Goal: Task Accomplishment & Management: Complete application form

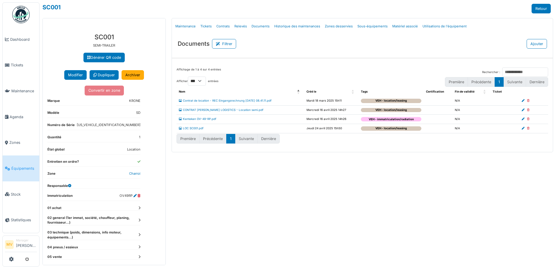
select select "***"
click at [203, 26] on link "Tickets" at bounding box center [206, 26] width 16 height 14
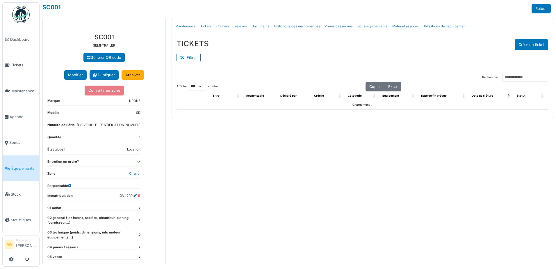
select select "***"
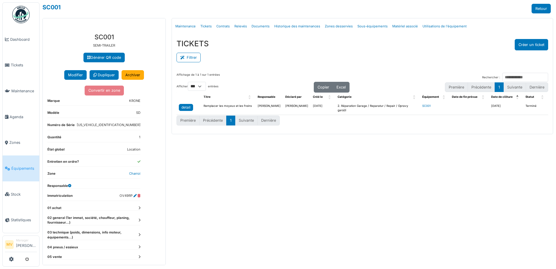
click at [184, 108] on div "detail" at bounding box center [185, 107] width 9 height 5
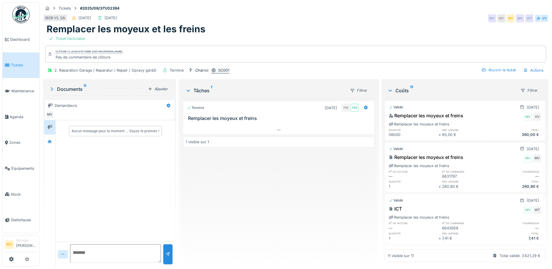
click at [226, 69] on div "SC001" at bounding box center [223, 70] width 11 height 6
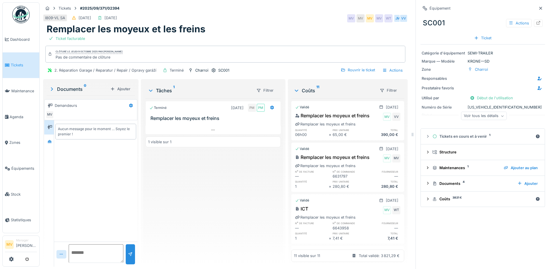
click at [478, 116] on div "Voir tous les détails" at bounding box center [484, 116] width 46 height 8
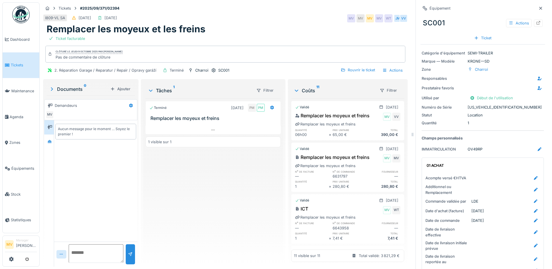
click at [538, 9] on icon at bounding box center [540, 8] width 5 height 4
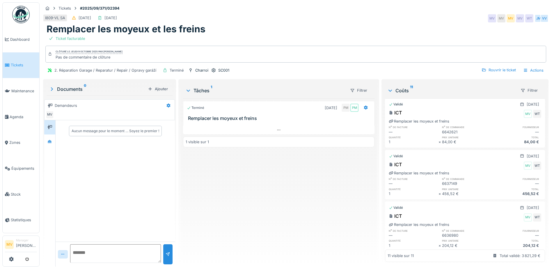
scroll to position [402, 0]
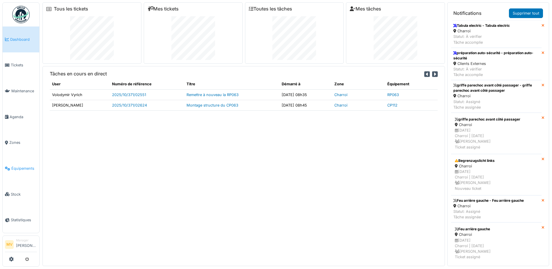
click at [23, 169] on span "Équipements" at bounding box center [24, 168] width 26 height 6
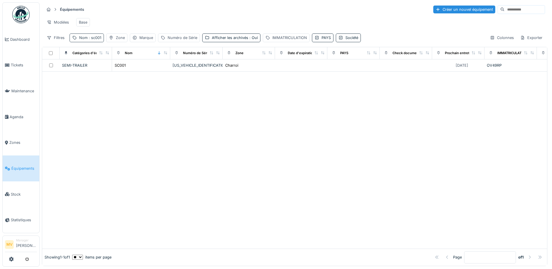
click at [95, 40] on span ": sc001" at bounding box center [95, 37] width 14 height 4
click at [106, 71] on input "*****" at bounding box center [101, 70] width 58 height 12
type input "*"
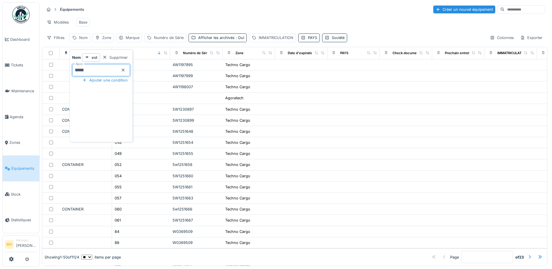
type input "*****"
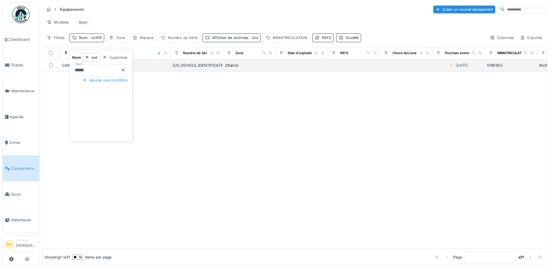
click at [195, 66] on td "[US_VEHICLE_IDENTIFICATION_NUMBER]" at bounding box center [196, 65] width 52 height 12
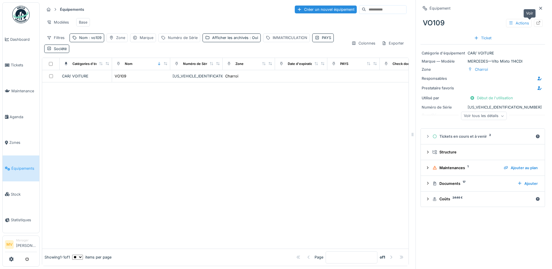
click at [536, 24] on icon at bounding box center [538, 23] width 4 height 4
click at [14, 62] on span "Tickets" at bounding box center [24, 65] width 26 height 6
click at [10, 75] on link "Tickets" at bounding box center [21, 65] width 37 height 26
click at [11, 70] on link "Tickets" at bounding box center [21, 65] width 37 height 26
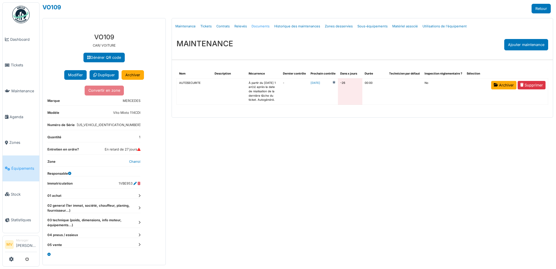
drag, startPoint x: 260, startPoint y: 27, endPoint x: 268, endPoint y: 31, distance: 8.7
click at [260, 27] on link "Documents" at bounding box center [260, 26] width 23 height 14
select select "***"
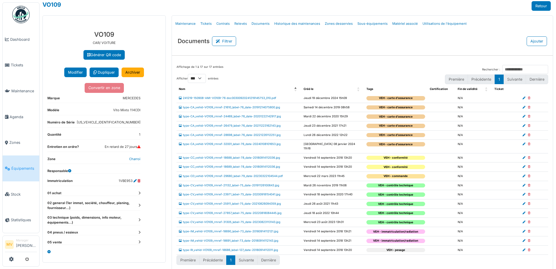
scroll to position [3, 0]
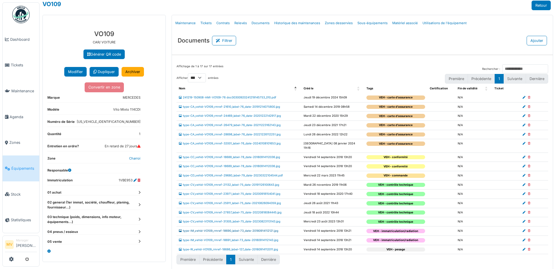
click at [268, 229] on link "type-IM_vehid-VO109_rmref-18690_label-73_date-20180914112121.jpg" at bounding box center [228, 230] width 99 height 3
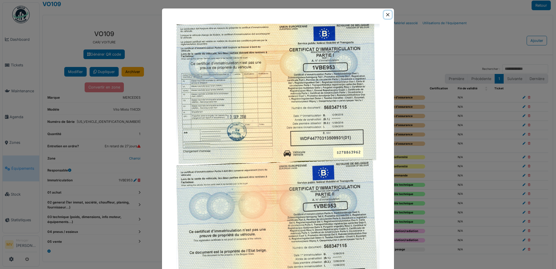
click at [385, 15] on button "Close" at bounding box center [388, 15] width 8 height 8
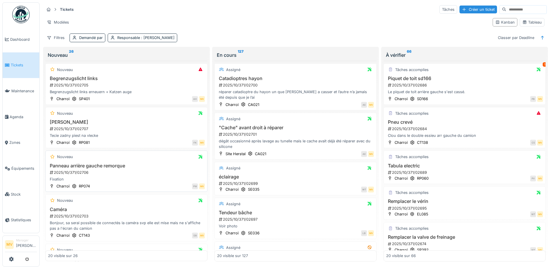
click at [112, 174] on div "2025/10/371/02706" at bounding box center [127, 173] width 156 height 6
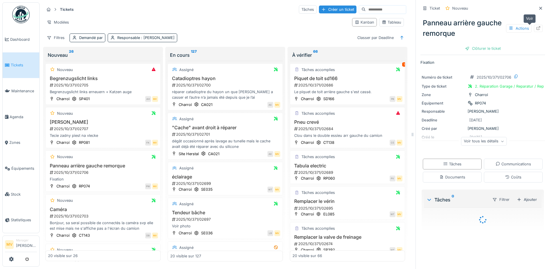
click at [536, 27] on icon at bounding box center [538, 28] width 4 height 4
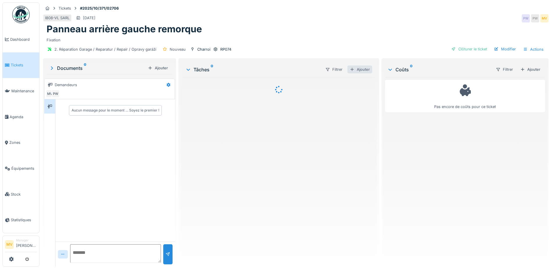
click at [361, 70] on div "Ajouter" at bounding box center [359, 69] width 25 height 8
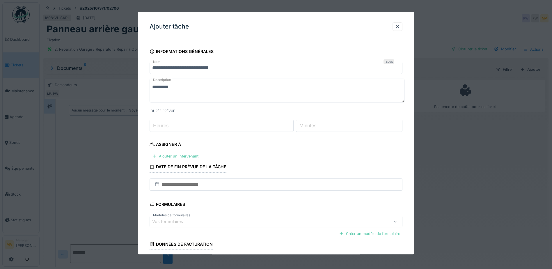
click at [193, 155] on div "Ajouter un intervenant" at bounding box center [174, 156] width 51 height 8
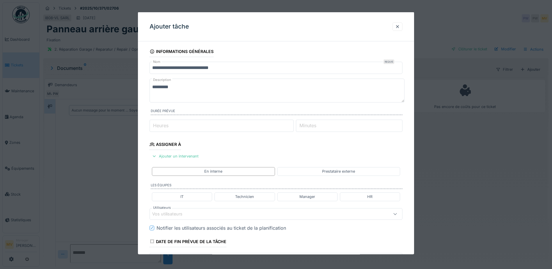
click at [207, 211] on div "Vos utilisateurs" at bounding box center [261, 213] width 218 height 6
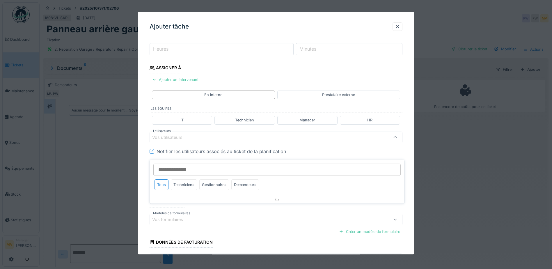
scroll to position [81, 0]
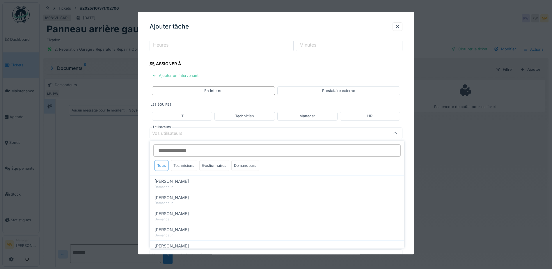
click at [186, 167] on div "Techniciens" at bounding box center [184, 165] width 26 height 11
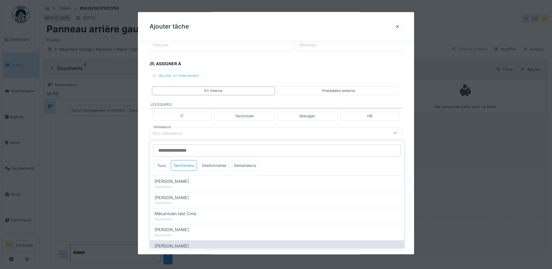
click at [194, 243] on div "[PERSON_NAME]" at bounding box center [276, 246] width 245 height 6
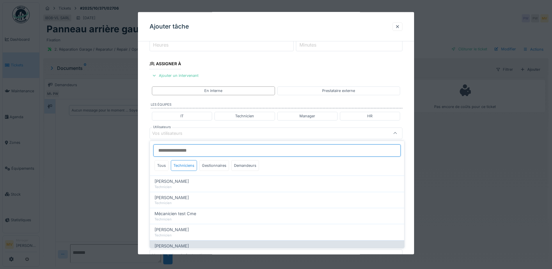
type input "*****"
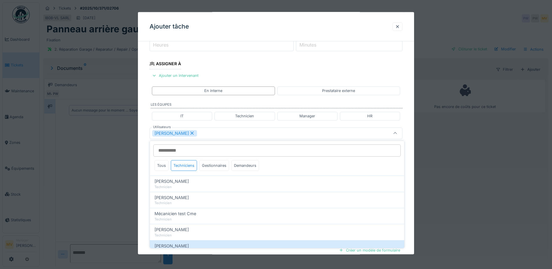
click at [226, 136] on div "Patrick Fridmansky" at bounding box center [261, 133] width 218 height 6
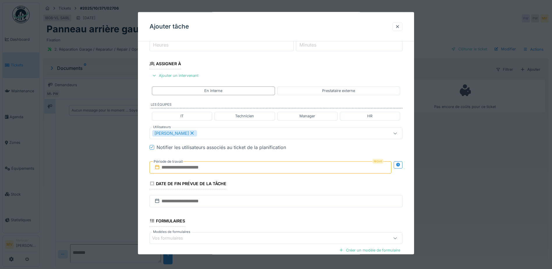
click at [231, 165] on input "text" at bounding box center [270, 167] width 242 height 12
click at [273, 214] on div "9" at bounding box center [272, 214] width 8 height 8
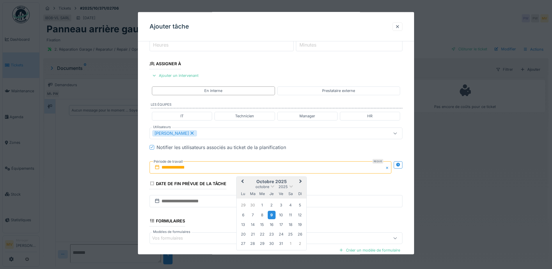
click at [273, 214] on div "9" at bounding box center [272, 214] width 8 height 8
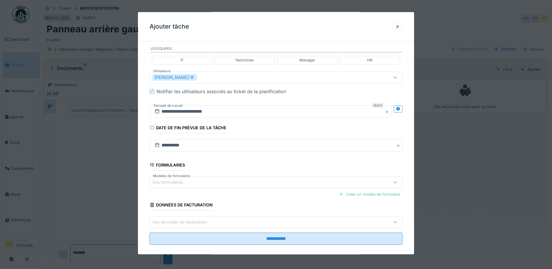
scroll to position [143, 0]
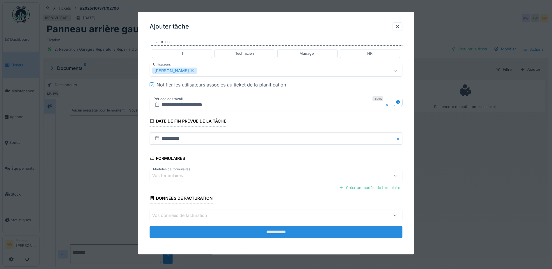
click at [307, 231] on input "**********" at bounding box center [275, 232] width 253 height 12
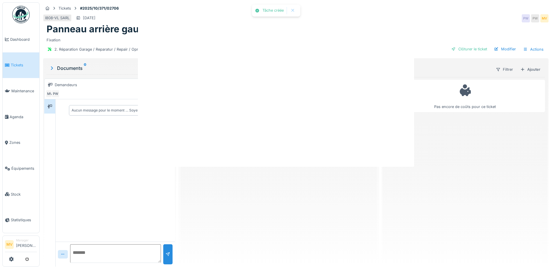
scroll to position [0, 0]
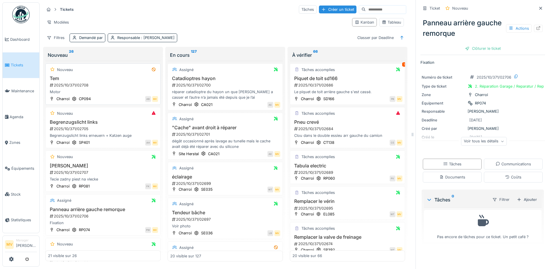
click at [110, 85] on div "2025/10/371/02708" at bounding box center [103, 85] width 109 height 6
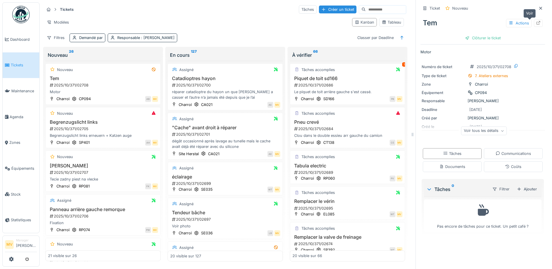
click at [536, 24] on icon at bounding box center [538, 23] width 5 height 4
click at [109, 131] on div "2025/10/371/02705" at bounding box center [103, 129] width 109 height 6
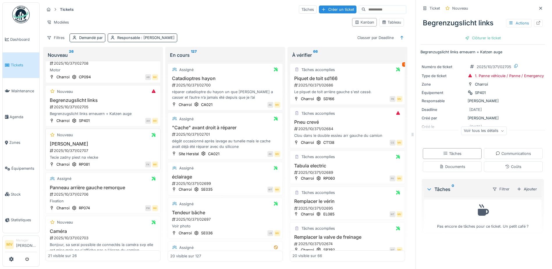
scroll to position [87, 0]
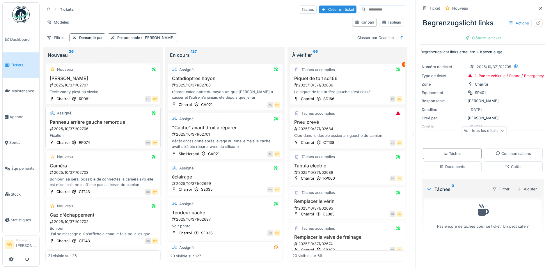
click at [114, 121] on h3 "Panneau arrière gauche remorque" at bounding box center [103, 122] width 110 height 6
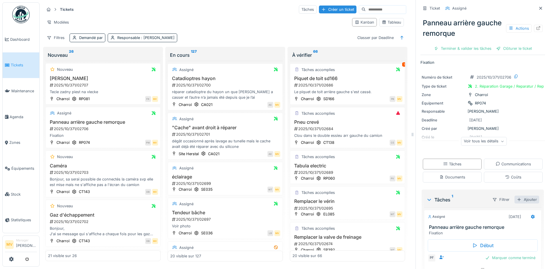
click at [519, 201] on div "Ajouter" at bounding box center [526, 199] width 25 height 8
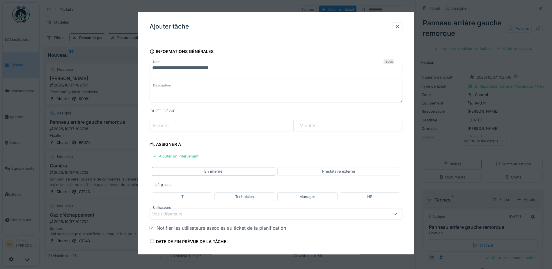
click at [400, 25] on div at bounding box center [397, 27] width 5 height 6
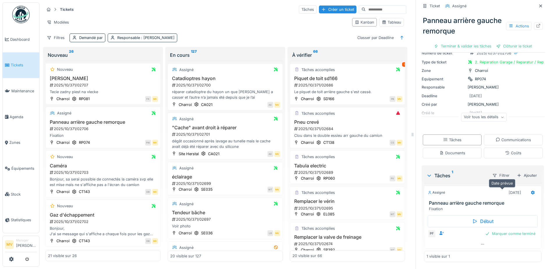
scroll to position [4, 0]
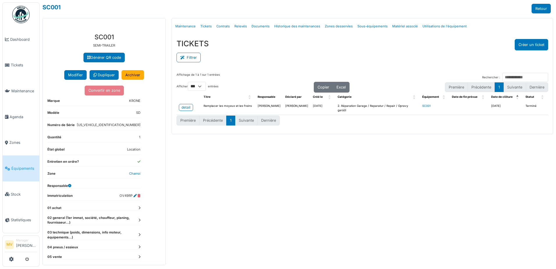
select select "***"
click at [17, 165] on link "Équipements" at bounding box center [21, 168] width 37 height 26
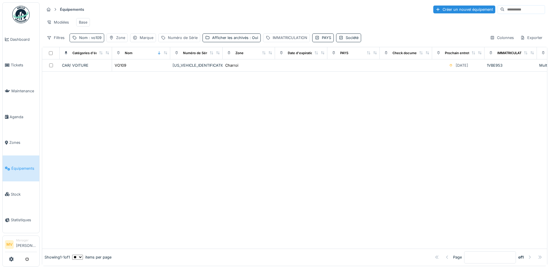
click at [87, 40] on div "Nom : vo109" at bounding box center [90, 38] width 22 height 6
click at [108, 75] on input "*****" at bounding box center [101, 70] width 58 height 12
type input "*"
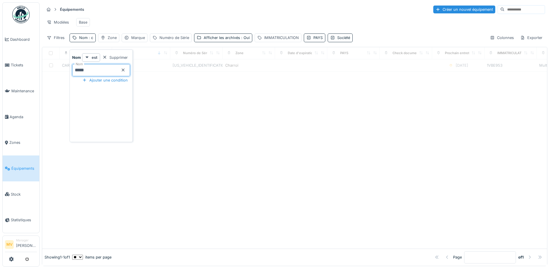
type input "*****"
click at [208, 157] on div at bounding box center [294, 160] width 505 height 177
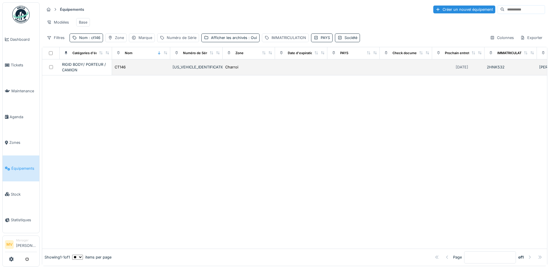
click at [205, 69] on div "YV2RT40C9SA375565" at bounding box center [196, 67] width 48 height 6
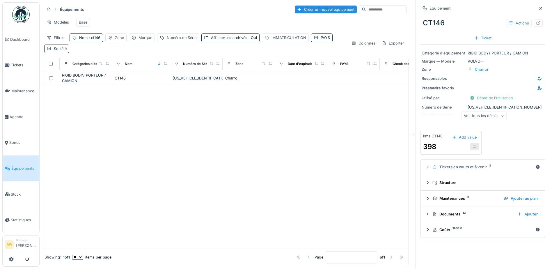
scroll to position [4, 0]
click at [455, 211] on div "Documents 12" at bounding box center [472, 214] width 80 height 6
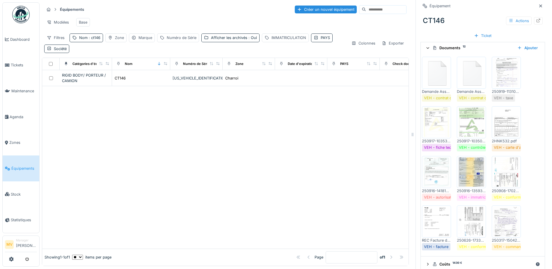
scroll to position [175, 0]
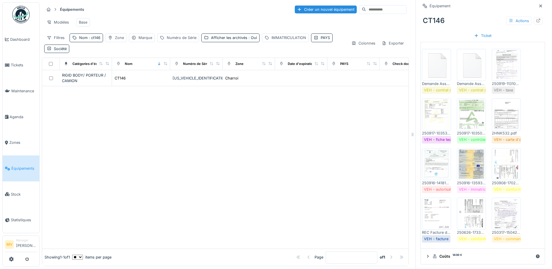
click at [468, 155] on img at bounding box center [471, 163] width 26 height 29
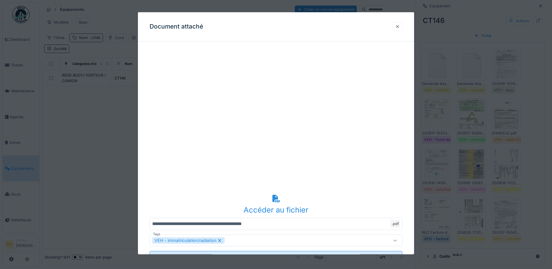
click at [400, 27] on div at bounding box center [397, 27] width 5 height 6
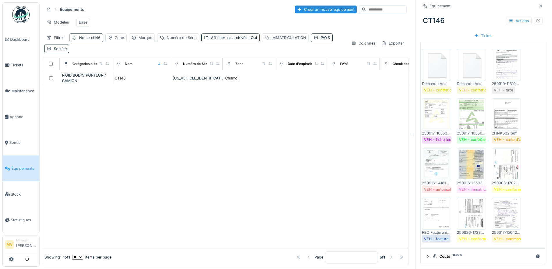
click at [88, 36] on span ": ct146" at bounding box center [94, 37] width 13 height 4
click at [93, 64] on input "*****" at bounding box center [101, 70] width 58 height 12
type input "*"
type input "*****"
drag, startPoint x: 268, startPoint y: 173, endPoint x: 269, endPoint y: 160, distance: 12.8
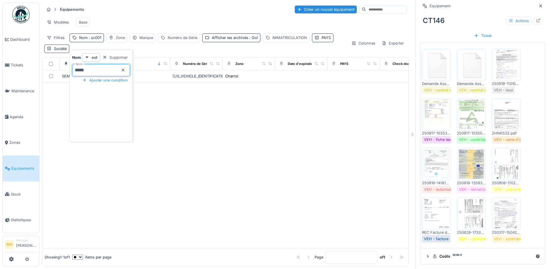
click at [269, 170] on div at bounding box center [225, 165] width 366 height 166
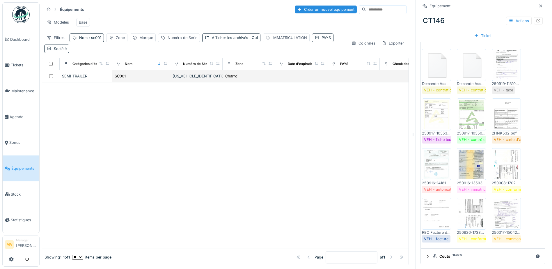
click at [190, 73] on td "WKESD000001188031" at bounding box center [196, 76] width 52 height 12
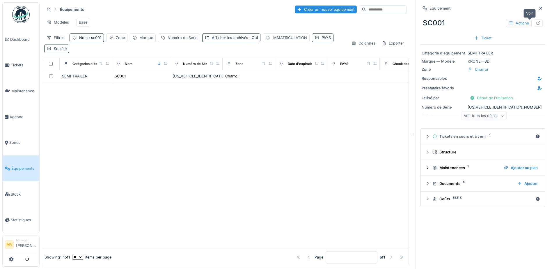
click at [534, 19] on div at bounding box center [538, 22] width 9 height 7
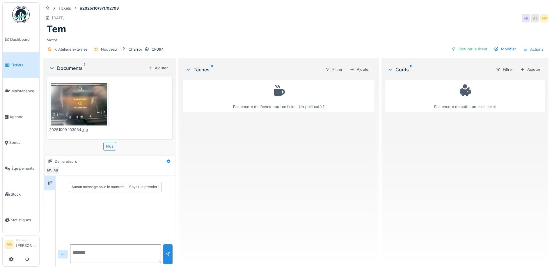
click at [100, 106] on img at bounding box center [79, 104] width 56 height 42
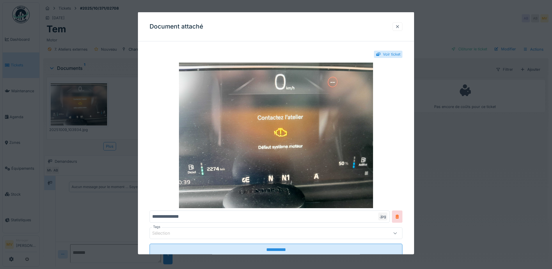
click at [399, 24] on div at bounding box center [397, 27] width 5 height 6
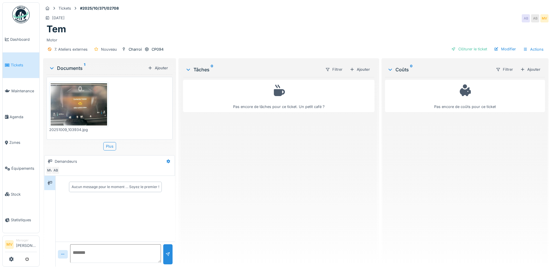
click at [122, 252] on textarea at bounding box center [115, 253] width 91 height 19
type textarea "**********"
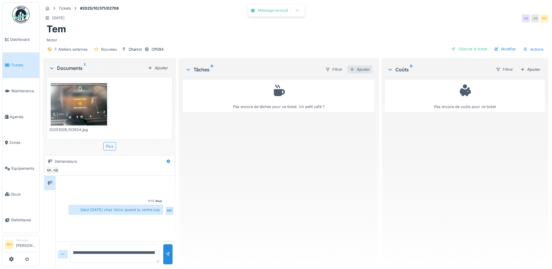
click at [363, 68] on div "Ajouter" at bounding box center [359, 69] width 25 height 8
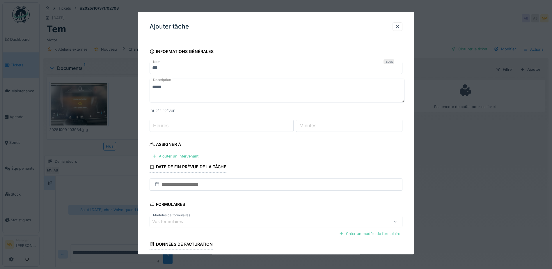
click at [190, 160] on fieldset "**********" at bounding box center [275, 167] width 253 height 243
click at [190, 158] on div "Ajouter un intervenant" at bounding box center [174, 156] width 51 height 8
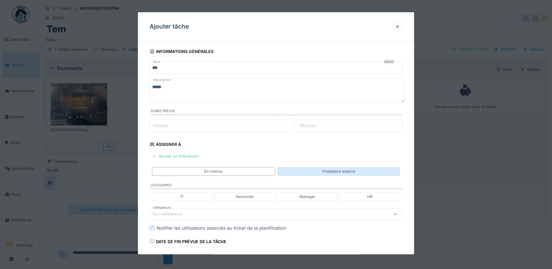
click at [301, 173] on div "Prestataire externe" at bounding box center [338, 171] width 123 height 8
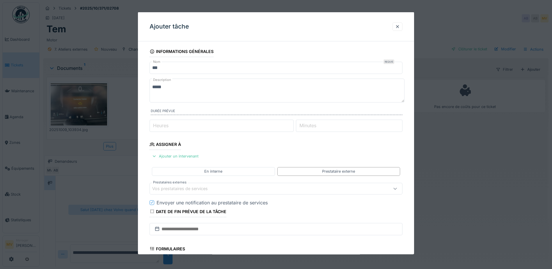
click at [256, 184] on div "Vos prestataires de services" at bounding box center [275, 188] width 253 height 12
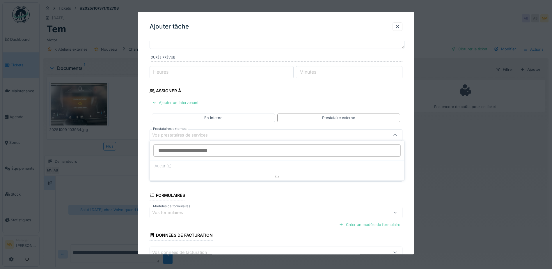
scroll to position [55, 0]
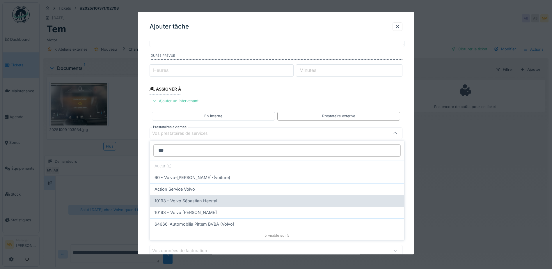
type input "***"
click at [216, 197] on span "10193 - Volvo Sébastian Herstal" at bounding box center [185, 200] width 63 height 6
type input "*****"
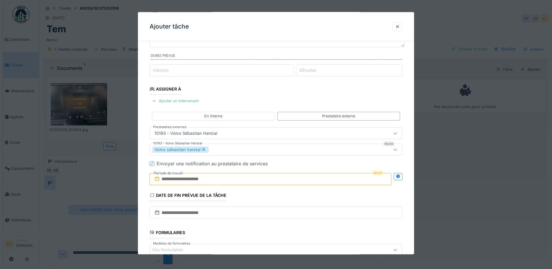
click at [214, 181] on input "text" at bounding box center [270, 178] width 242 height 12
click at [283, 132] on div "10" at bounding box center [281, 134] width 8 height 8
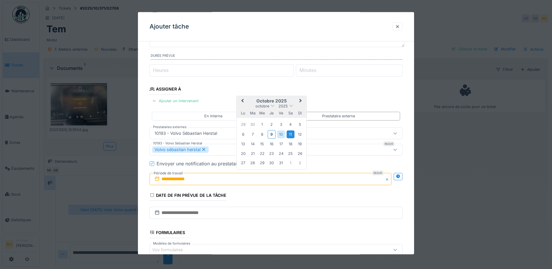
click at [289, 133] on div "11" at bounding box center [290, 134] width 8 height 8
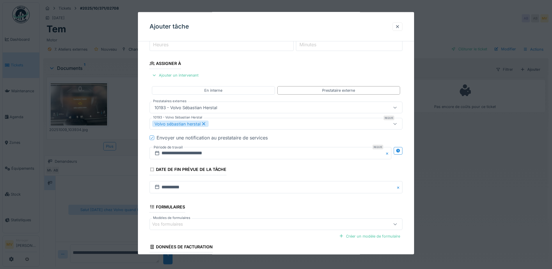
scroll to position [113, 0]
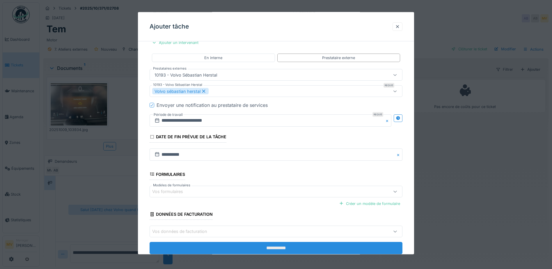
click at [298, 246] on input "**********" at bounding box center [275, 248] width 253 height 12
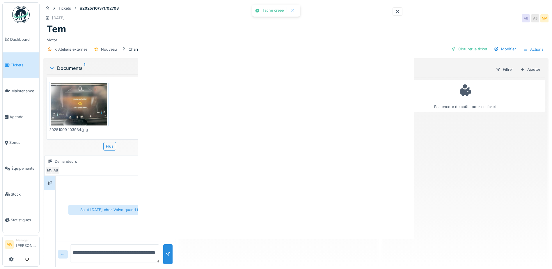
scroll to position [0, 0]
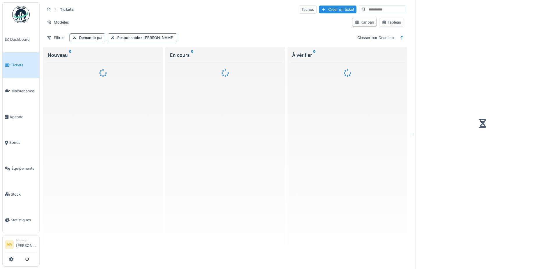
scroll to position [4, 0]
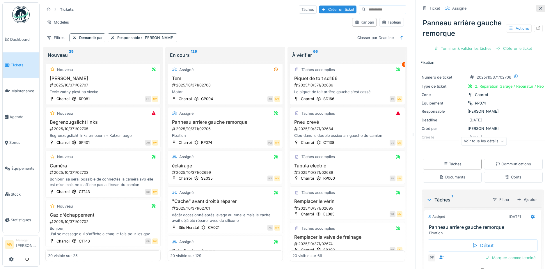
click at [539, 7] on icon at bounding box center [540, 8] width 3 height 3
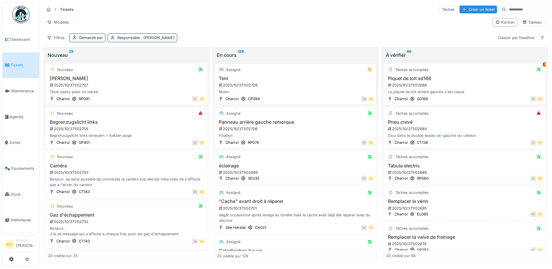
scroll to position [4, 0]
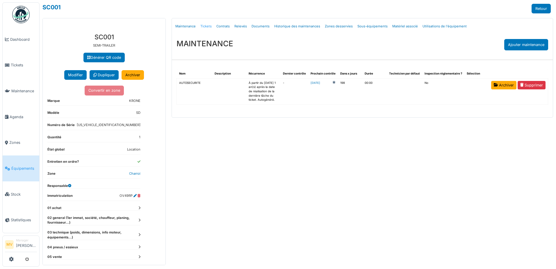
click at [208, 26] on link "Tickets" at bounding box center [206, 26] width 16 height 14
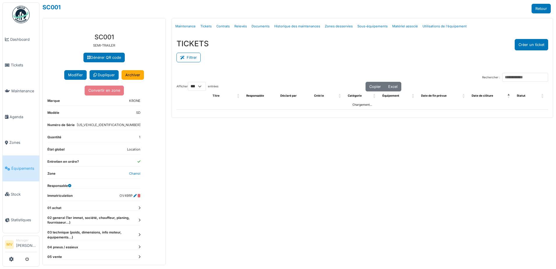
select select "***"
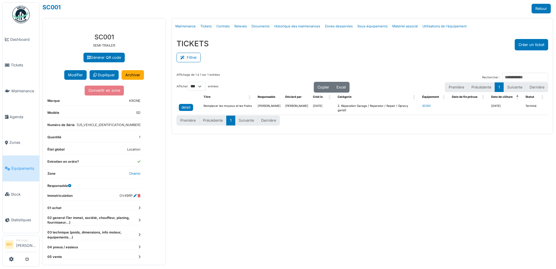
click at [186, 108] on div "detail" at bounding box center [185, 107] width 9 height 5
click at [187, 106] on div "detail" at bounding box center [185, 107] width 9 height 5
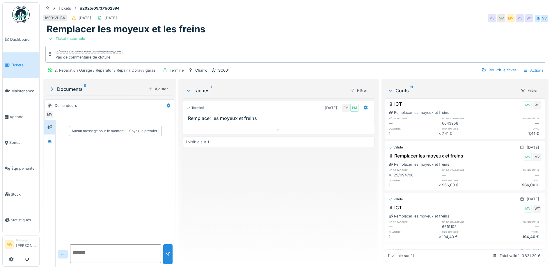
scroll to position [108, 0]
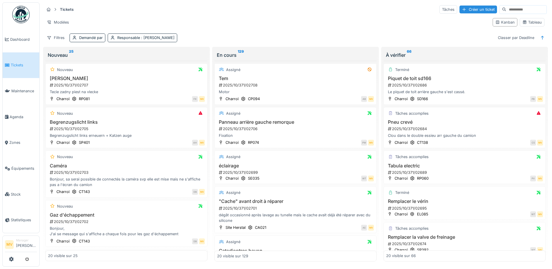
scroll to position [4, 0]
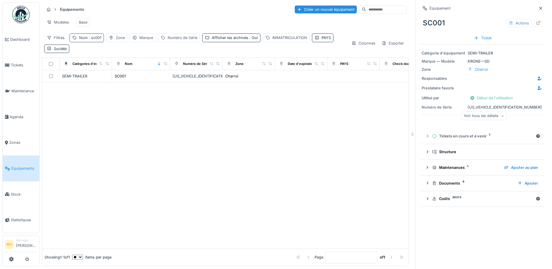
scroll to position [4, 0]
click at [86, 41] on div "Nom : sc001" at bounding box center [87, 37] width 34 height 8
click at [101, 67] on input "*****" at bounding box center [101, 70] width 58 height 12
type input "*"
type input "*****"
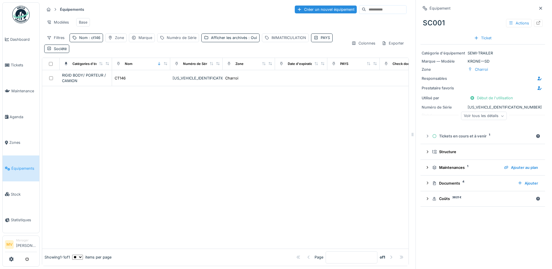
click at [216, 156] on div at bounding box center [225, 167] width 366 height 162
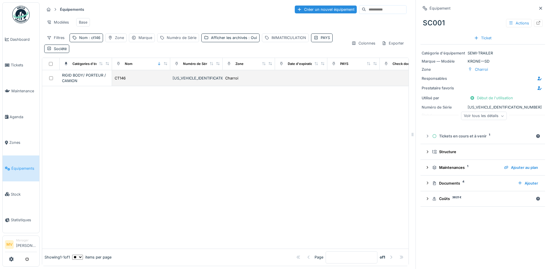
click at [131, 80] on div "CT146" at bounding box center [141, 78] width 54 height 6
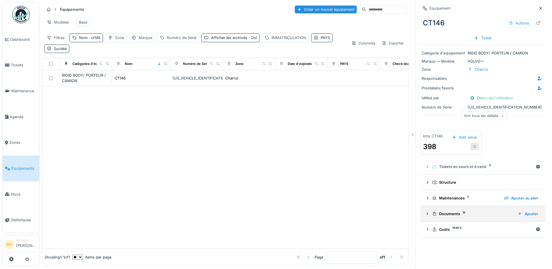
click at [458, 211] on div "Documents 12" at bounding box center [472, 214] width 81 height 6
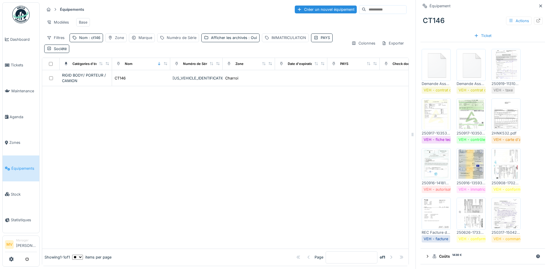
scroll to position [175, 0]
click at [471, 116] on img at bounding box center [471, 114] width 26 height 29
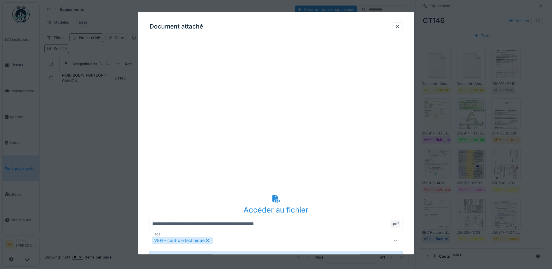
drag, startPoint x: 400, startPoint y: 25, endPoint x: 401, endPoint y: 28, distance: 3.3
click at [400, 25] on div at bounding box center [397, 27] width 5 height 6
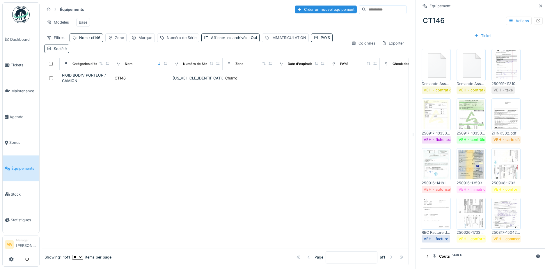
click at [462, 164] on img at bounding box center [471, 163] width 26 height 29
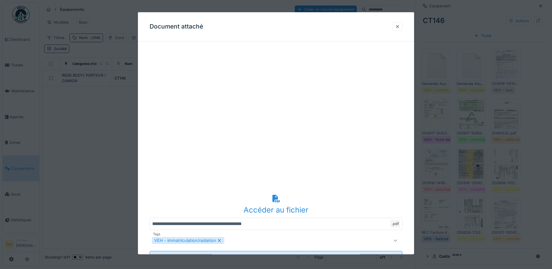
drag, startPoint x: 398, startPoint y: 24, endPoint x: 422, endPoint y: 19, distance: 24.3
click at [398, 24] on div at bounding box center [397, 27] width 5 height 6
